Goal: Task Accomplishment & Management: Complete application form

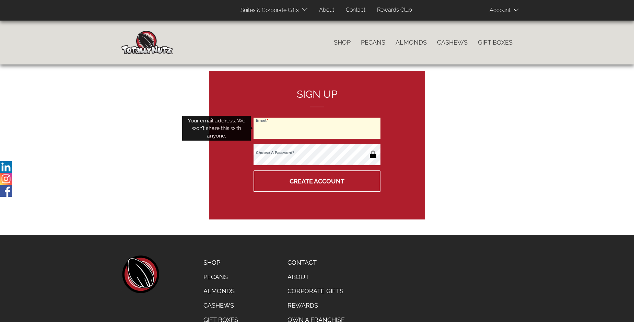
click at [317, 128] on input "Email" at bounding box center [317, 128] width 127 height 21
type input "[EMAIL_ADDRESS][DOMAIN_NAME]"
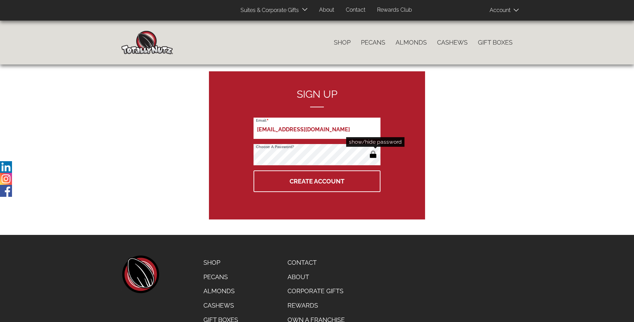
click at [373, 155] on button "button" at bounding box center [372, 155] width 11 height 11
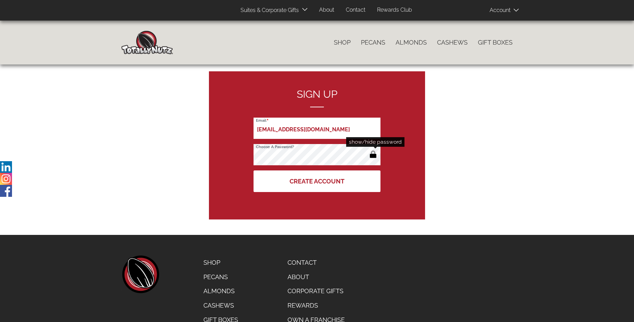
click at [317, 181] on button "Create Account" at bounding box center [317, 182] width 127 height 22
